Goal: Book appointment/travel/reservation

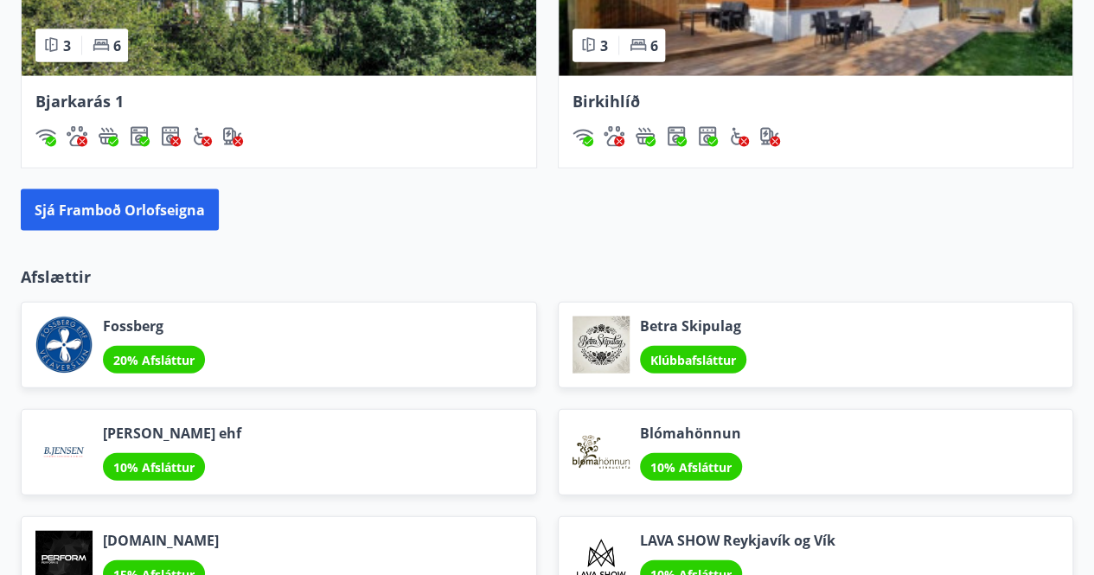
scroll to position [1816, 0]
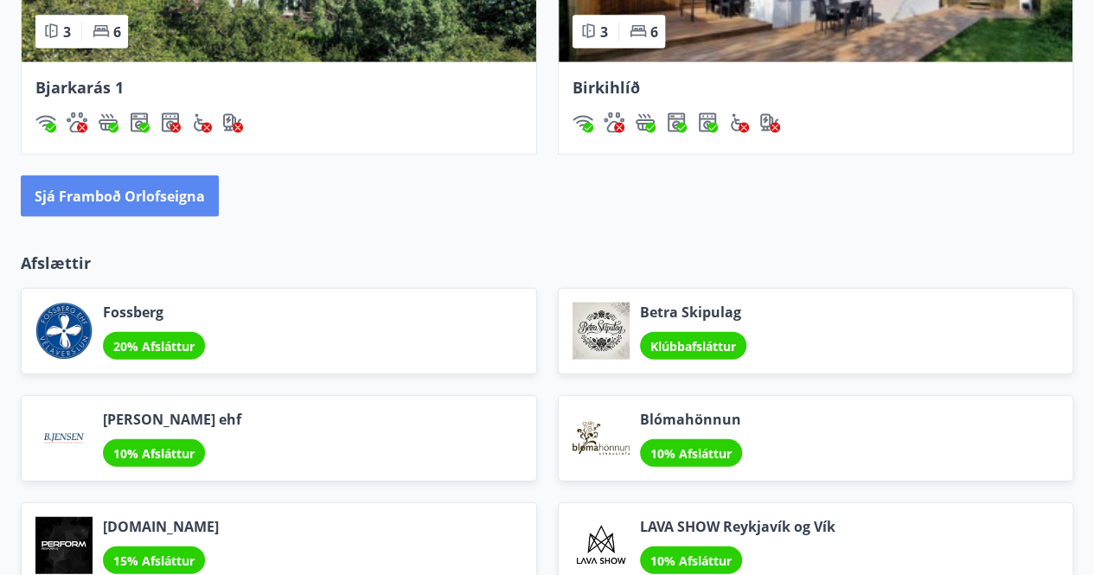
click at [164, 188] on button "Sjá framboð orlofseigna" at bounding box center [120, 197] width 198 height 42
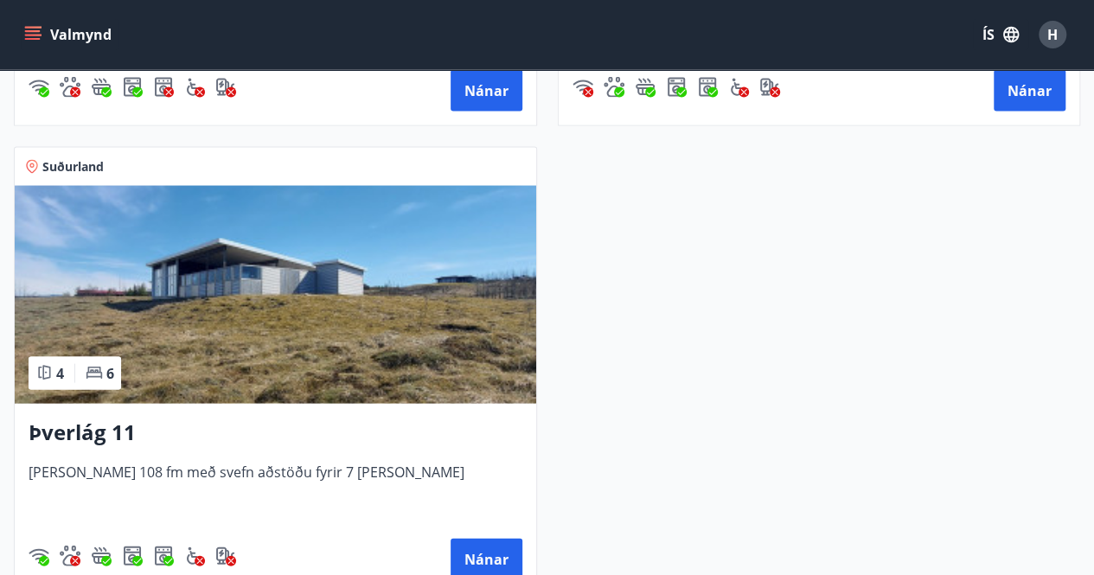
scroll to position [1643, 0]
click at [472, 558] on button "Nánar" at bounding box center [487, 559] width 72 height 42
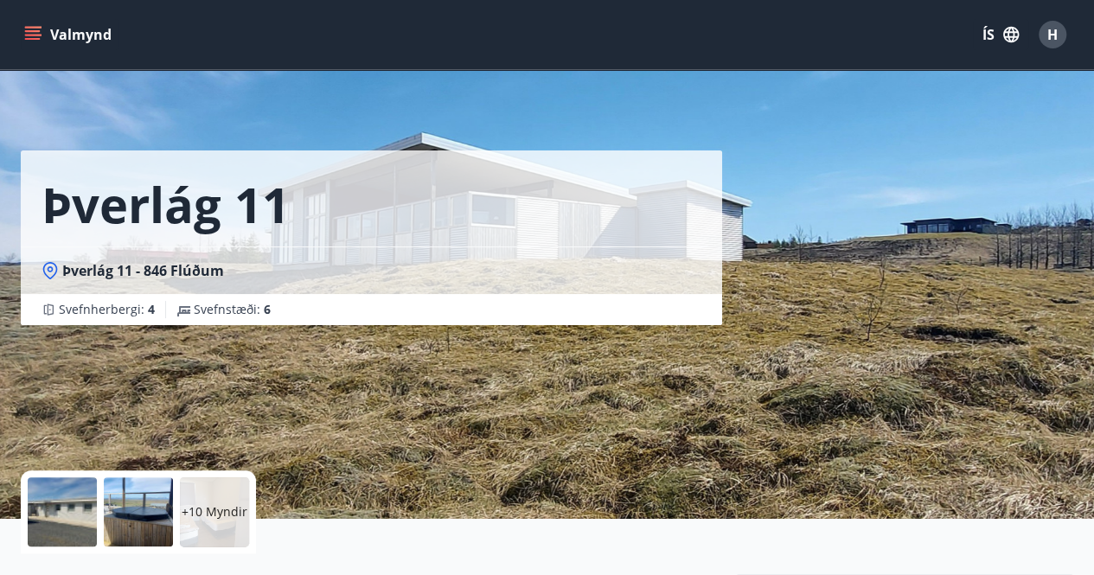
click at [29, 41] on icon "menu" at bounding box center [32, 34] width 17 height 17
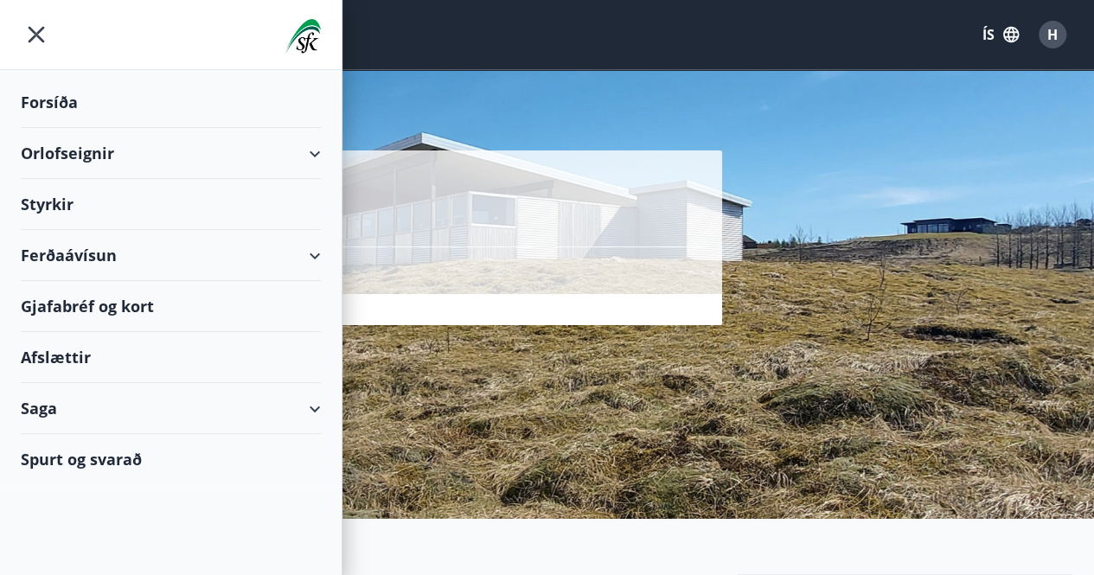
click at [101, 150] on div "Orlofseignir" at bounding box center [171, 153] width 300 height 51
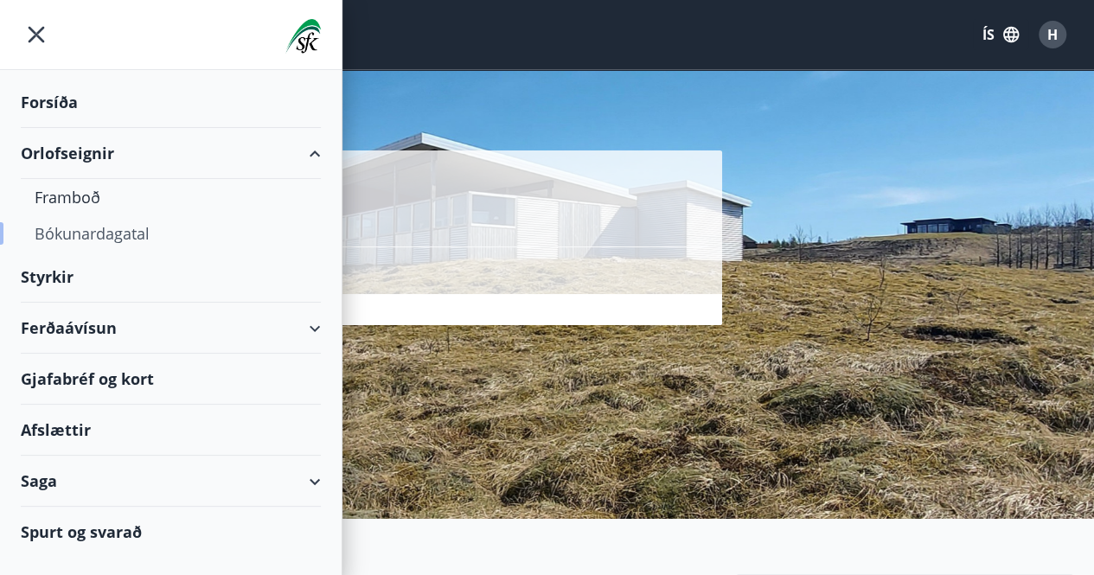
click at [99, 244] on div "Bókunardagatal" at bounding box center [171, 233] width 272 height 36
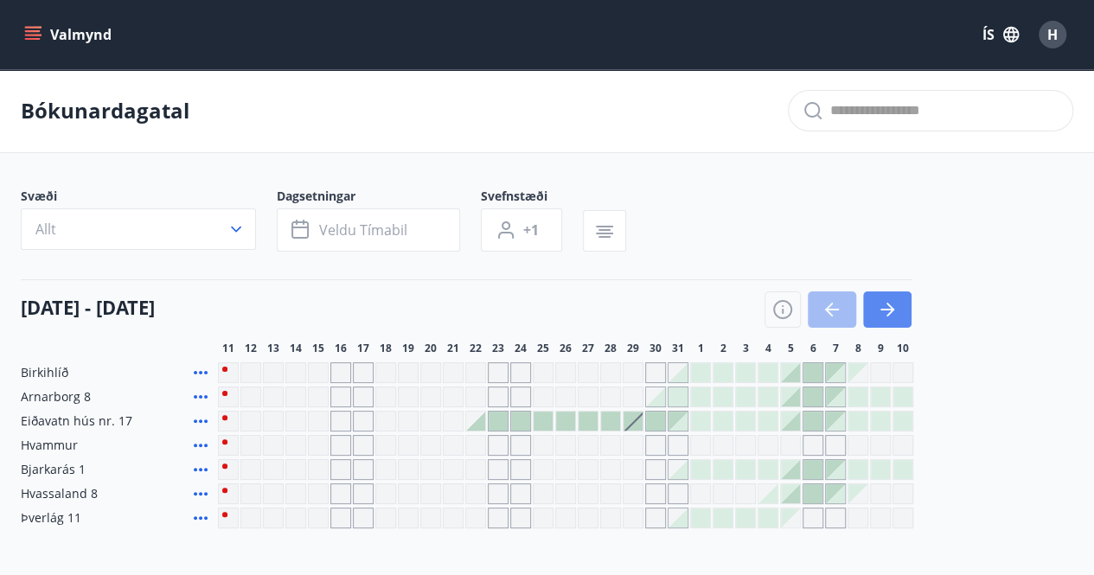
click at [884, 300] on icon "button" at bounding box center [887, 309] width 21 height 21
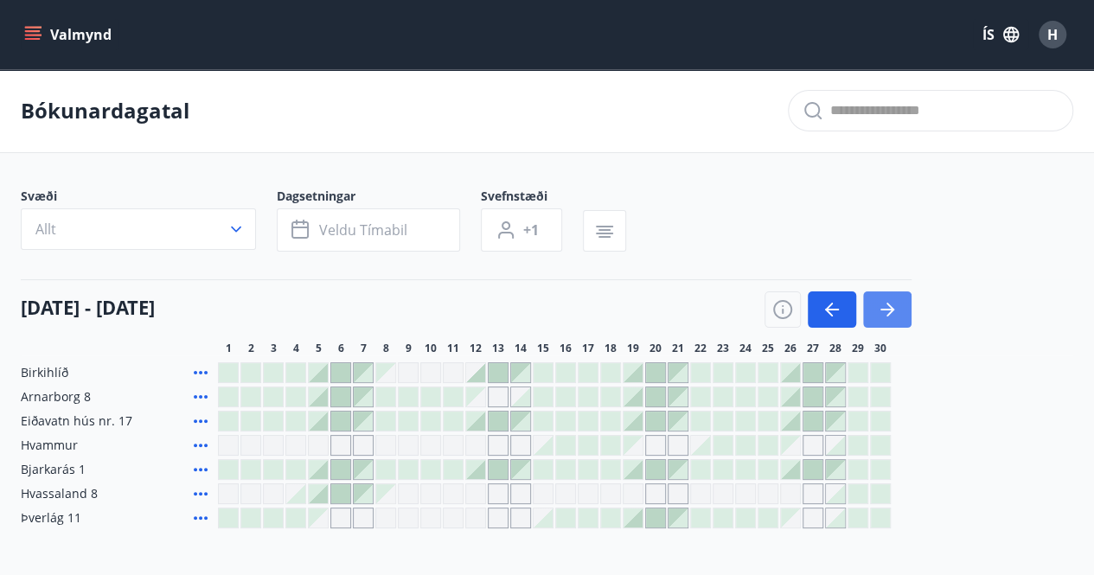
click at [894, 322] on button "button" at bounding box center [887, 309] width 48 height 36
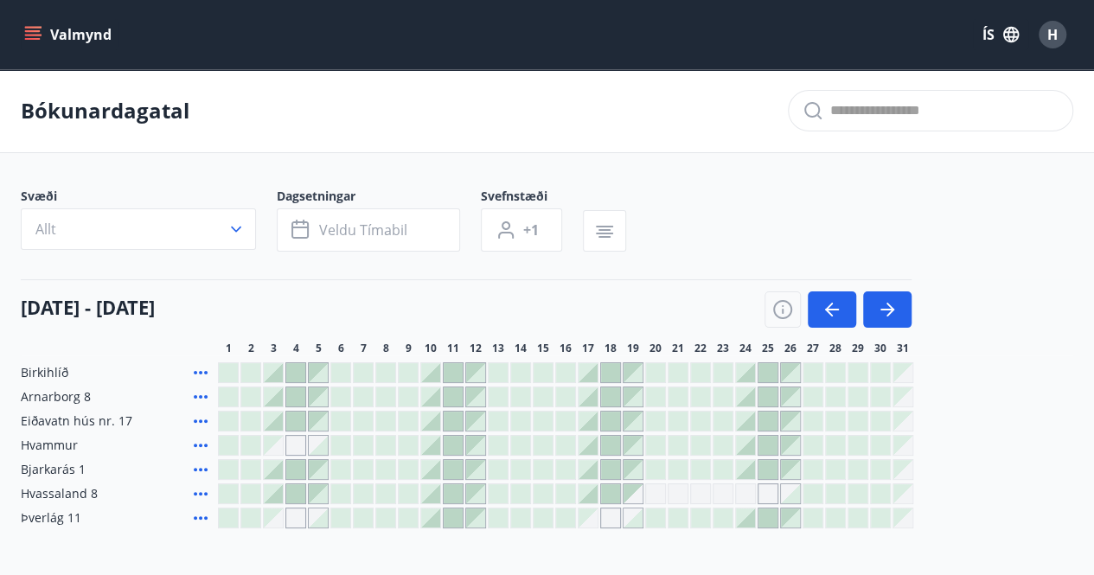
click at [721, 521] on div at bounding box center [722, 517] width 19 height 19
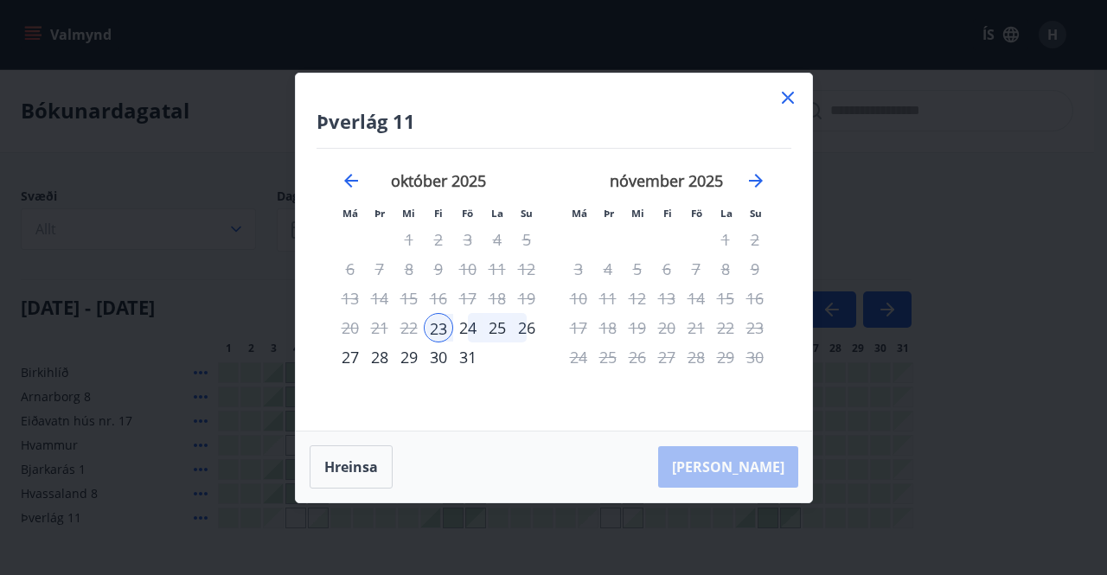
click at [378, 362] on div "28" at bounding box center [379, 356] width 29 height 29
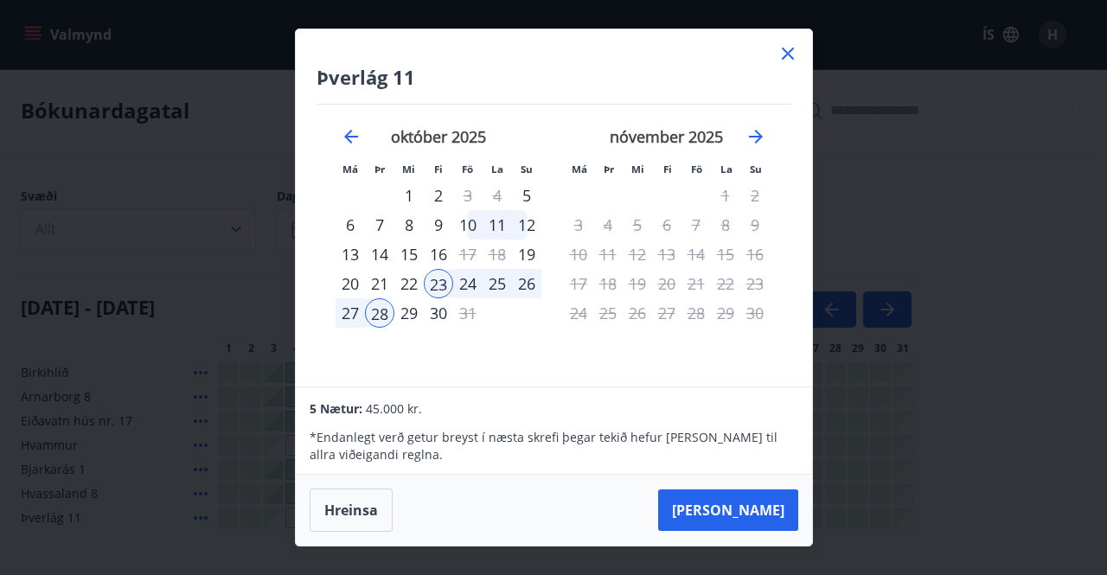
click at [437, 278] on div "23" at bounding box center [438, 283] width 29 height 29
click at [437, 317] on div "30" at bounding box center [438, 312] width 29 height 29
click at [413, 312] on div "29" at bounding box center [408, 312] width 29 height 29
click at [436, 278] on div "23" at bounding box center [438, 283] width 29 height 29
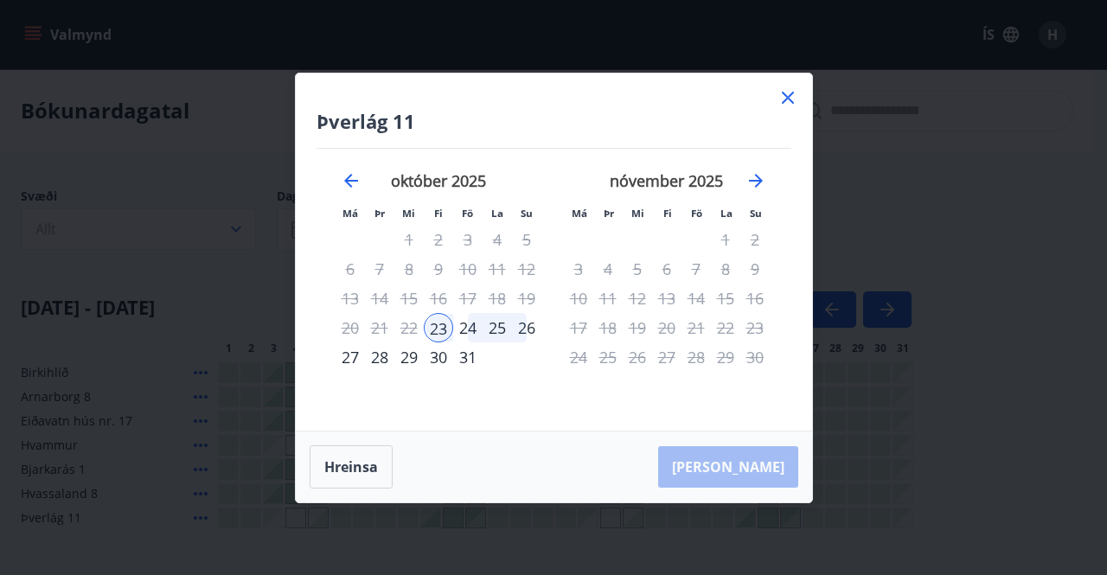
click at [463, 323] on div "24" at bounding box center [467, 327] width 29 height 29
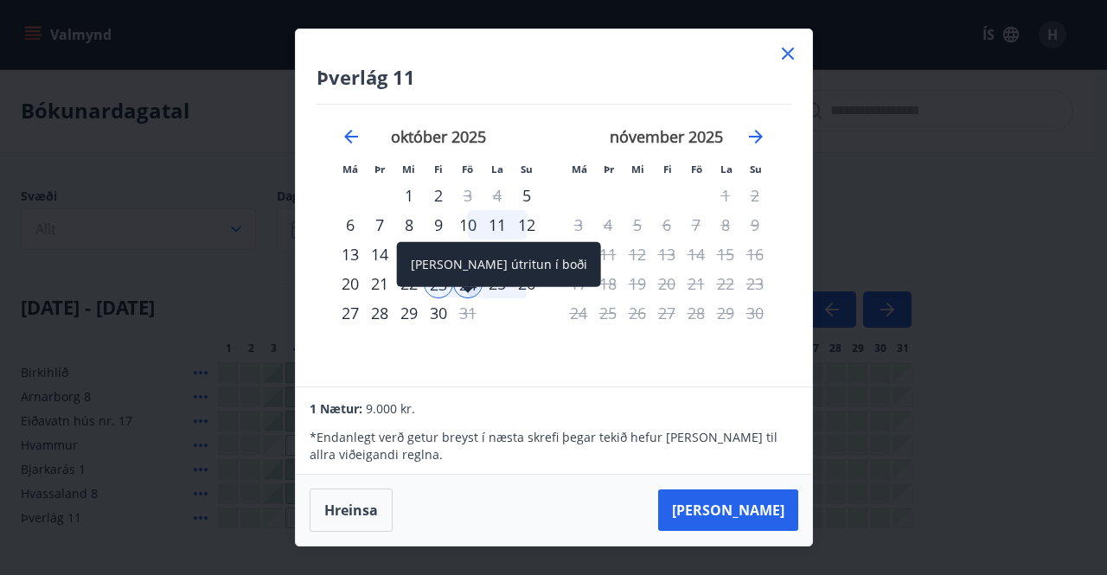
click at [462, 286] on div "[PERSON_NAME] útritun í boði" at bounding box center [499, 264] width 204 height 45
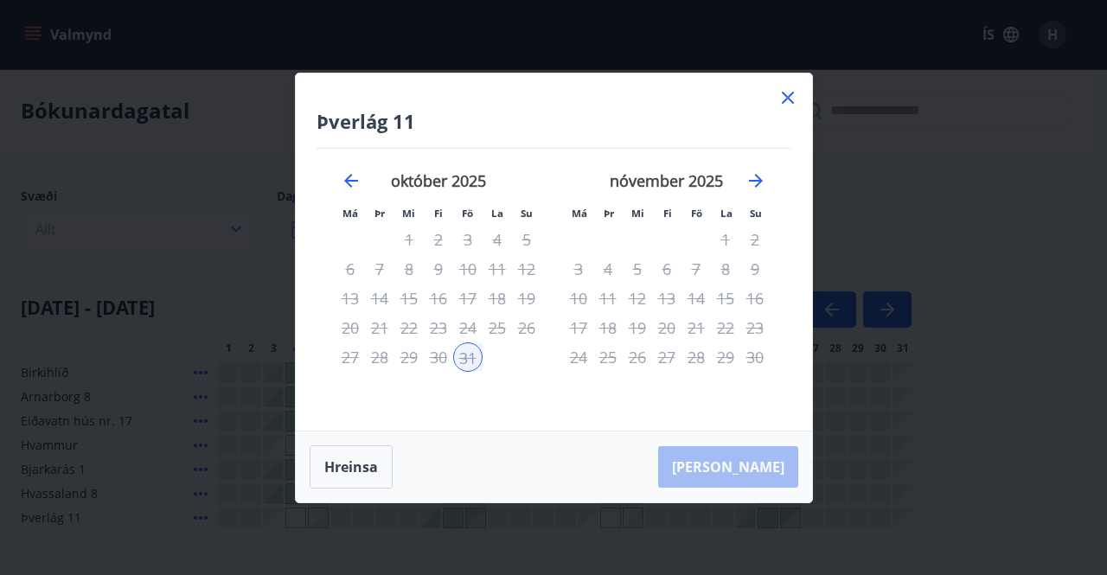
click at [469, 323] on div "24" at bounding box center [467, 327] width 29 height 29
click at [777, 93] on icon at bounding box center [787, 97] width 21 height 21
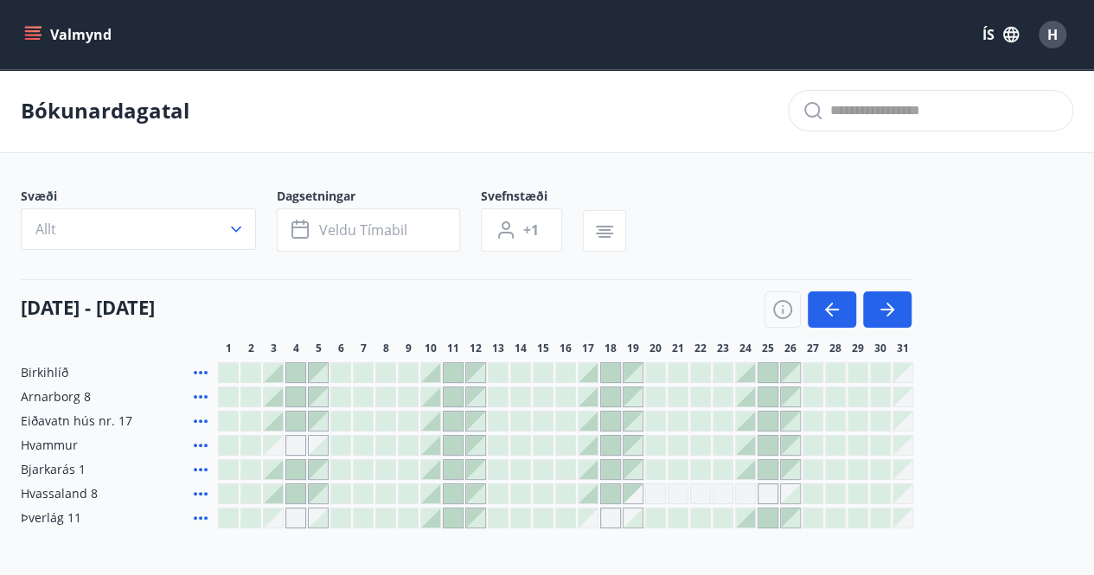
scroll to position [86, 0]
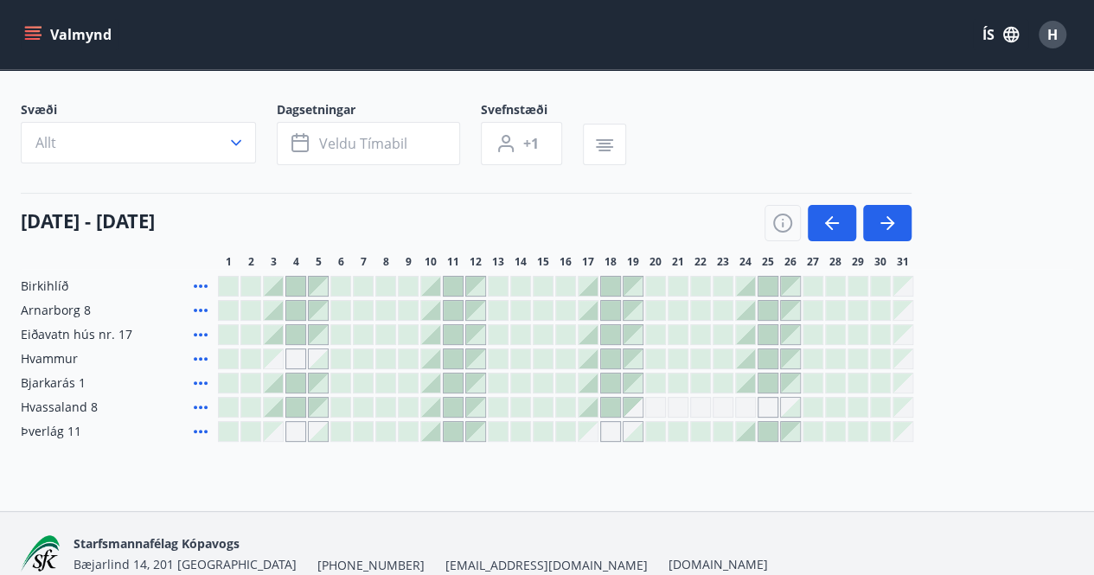
click at [745, 425] on div at bounding box center [745, 431] width 19 height 19
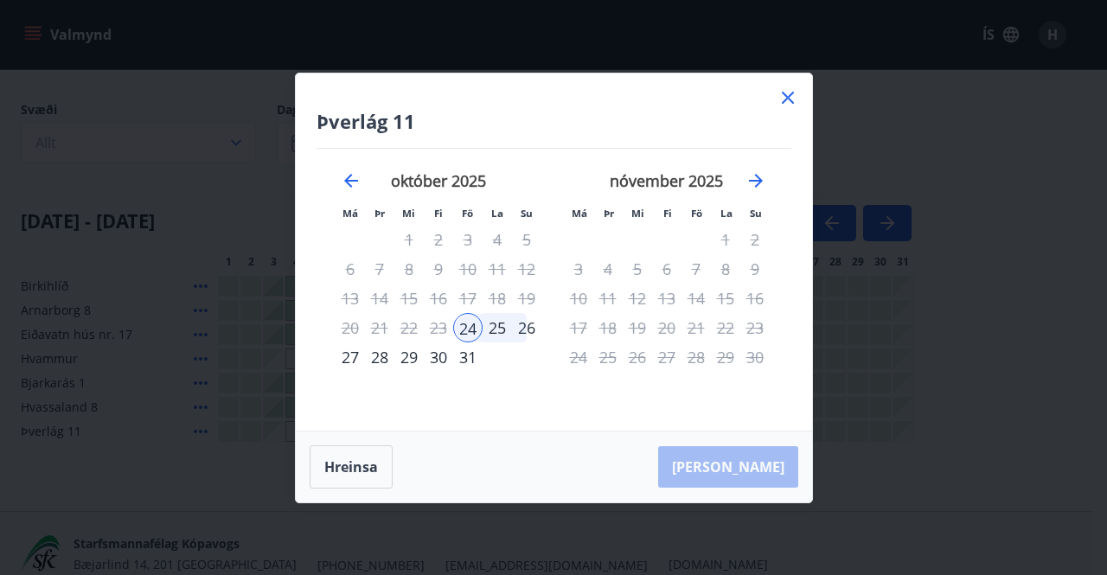
click at [378, 357] on div "28" at bounding box center [379, 356] width 29 height 29
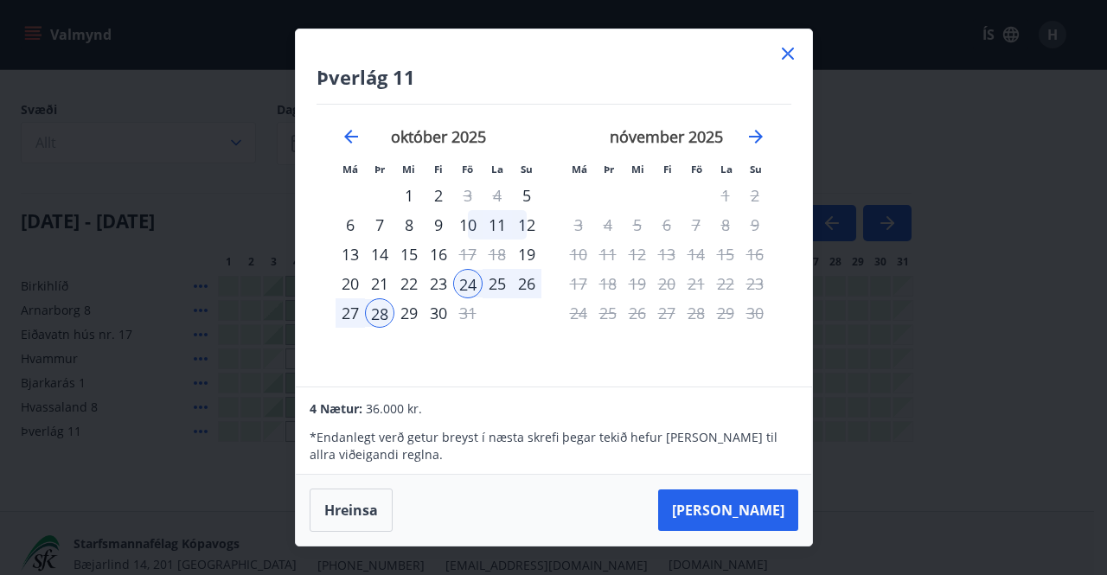
click at [794, 54] on icon at bounding box center [787, 53] width 21 height 21
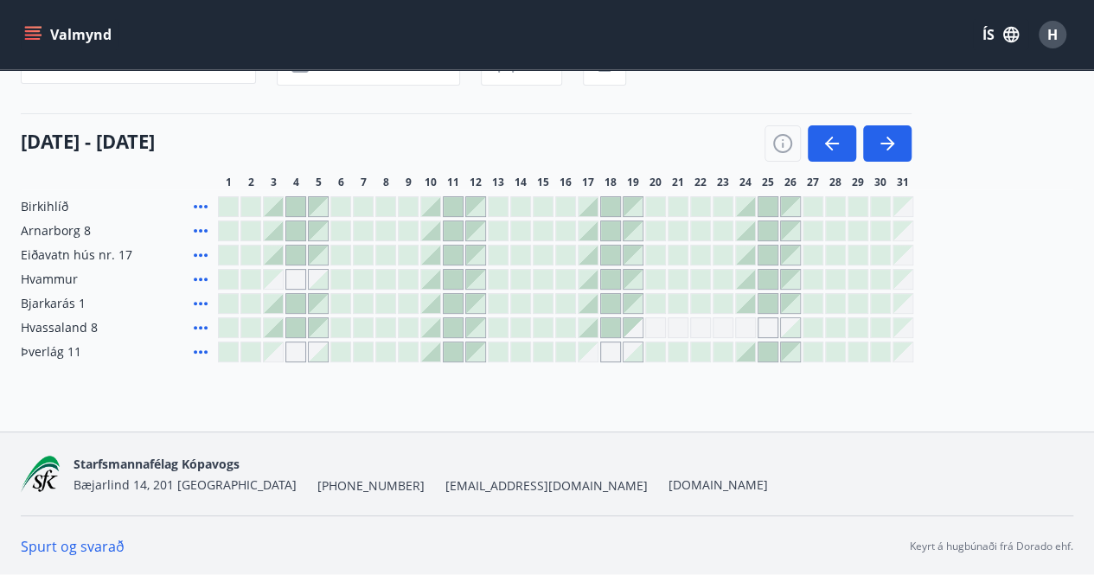
scroll to position [0, 0]
